Goal: Communication & Community: Connect with others

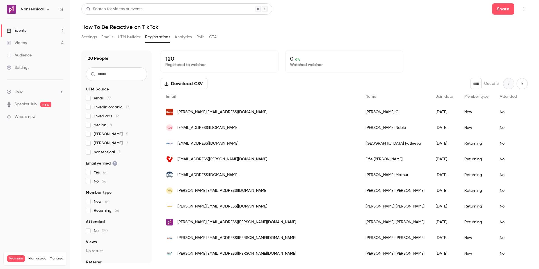
click at [39, 32] on link "Events 1" at bounding box center [35, 30] width 70 height 12
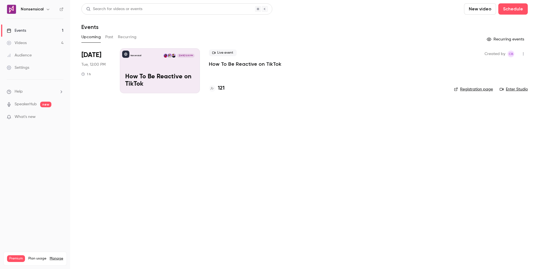
click at [512, 87] on link "Enter Studio" at bounding box center [514, 89] width 28 height 6
click at [526, 53] on button "button" at bounding box center [523, 53] width 9 height 9
click at [515, 80] on div "Invite to Studio" at bounding box center [501, 83] width 43 height 6
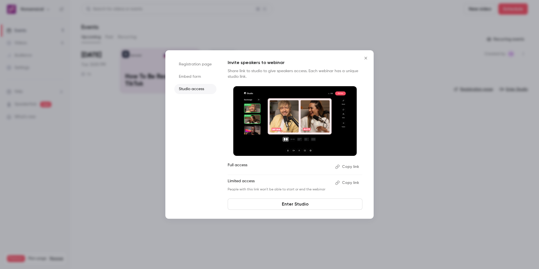
click at [307, 202] on link "Enter Studio" at bounding box center [295, 203] width 135 height 11
click at [365, 58] on icon "Close" at bounding box center [365, 58] width 3 height 3
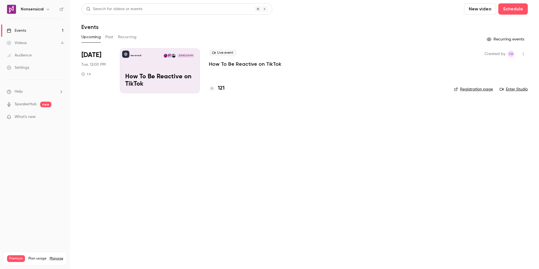
click at [523, 56] on icon "button" at bounding box center [523, 54] width 4 height 4
click at [507, 83] on div "Invite to Studio" at bounding box center [501, 83] width 43 height 6
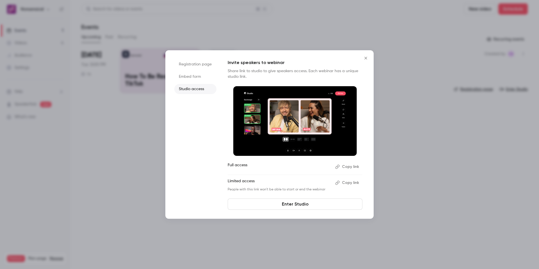
click at [346, 167] on button "Copy link" at bounding box center [347, 166] width 29 height 9
click at [366, 57] on icon "Close" at bounding box center [365, 58] width 7 height 4
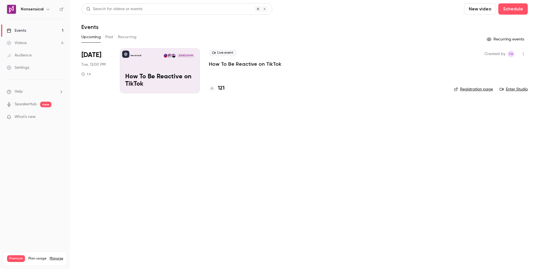
click at [109, 38] on button "Past" at bounding box center [109, 37] width 8 height 9
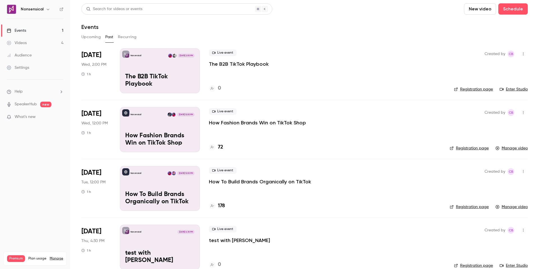
click at [93, 37] on button "Upcoming" at bounding box center [90, 37] width 19 height 9
